Goal: Task Accomplishment & Management: Manage account settings

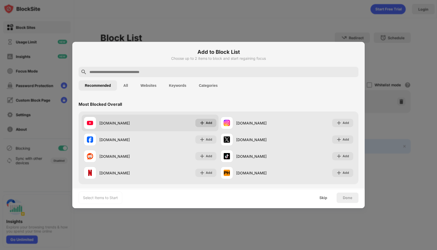
click at [202, 121] on img at bounding box center [202, 122] width 5 height 5
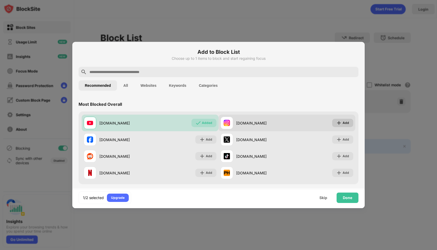
click at [345, 123] on div "Add" at bounding box center [346, 122] width 7 height 5
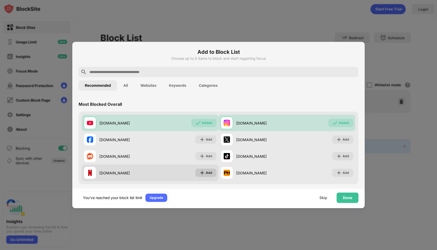
click at [201, 173] on img at bounding box center [202, 172] width 5 height 5
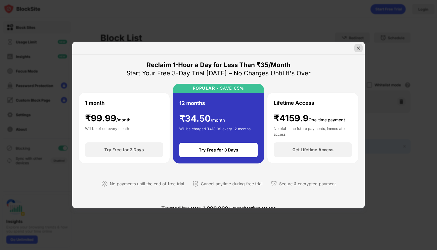
click at [358, 48] on img at bounding box center [358, 48] width 5 height 5
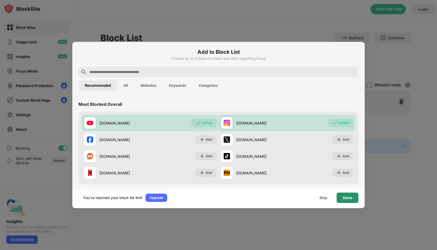
click at [346, 199] on div "Done" at bounding box center [347, 198] width 9 height 4
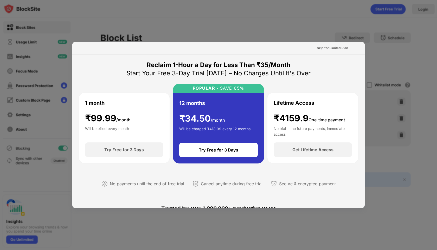
click at [393, 59] on div at bounding box center [218, 125] width 437 height 250
click at [333, 46] on div "Skip for Limited Plan" at bounding box center [332, 48] width 31 height 5
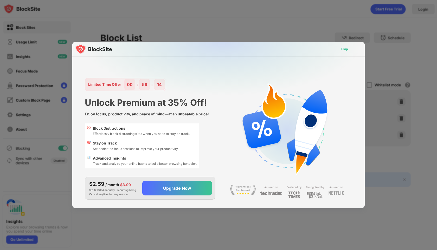
click at [346, 49] on div "Skip" at bounding box center [344, 49] width 7 height 5
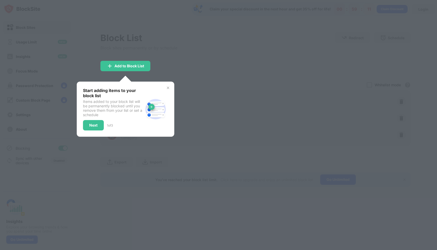
click at [209, 80] on div at bounding box center [218, 125] width 437 height 250
click at [98, 124] on div "Next" at bounding box center [93, 125] width 21 height 10
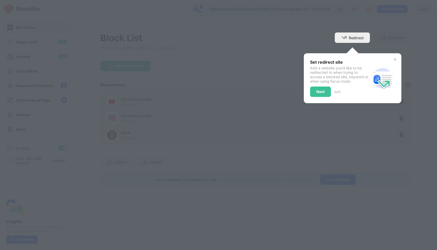
click at [394, 61] on img at bounding box center [395, 60] width 4 height 4
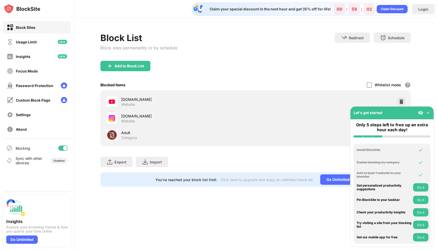
click at [429, 113] on img at bounding box center [427, 112] width 5 height 5
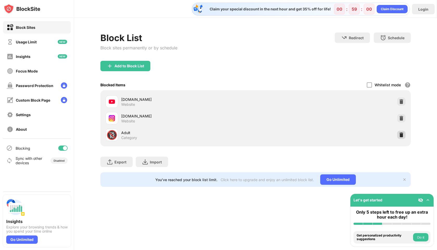
click at [403, 135] on img at bounding box center [401, 134] width 5 height 5
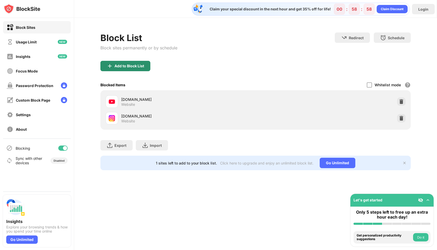
click at [138, 65] on div "Add to Block List" at bounding box center [130, 66] width 30 height 4
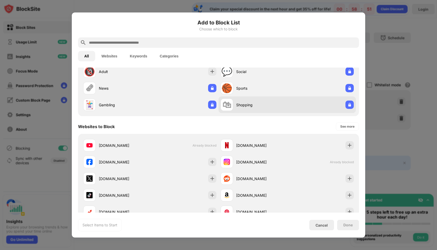
scroll to position [24, 0]
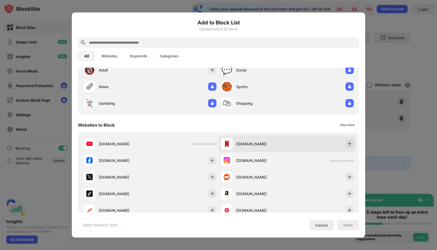
click at [276, 144] on div "[DOMAIN_NAME]" at bounding box center [261, 143] width 51 height 5
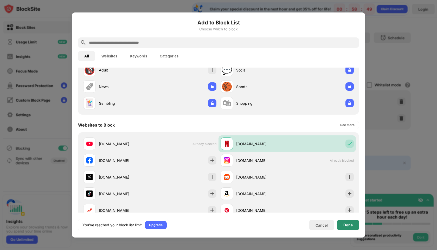
click at [349, 224] on div "Done" at bounding box center [348, 225] width 9 height 4
